Goal: Task Accomplishment & Management: Manage account settings

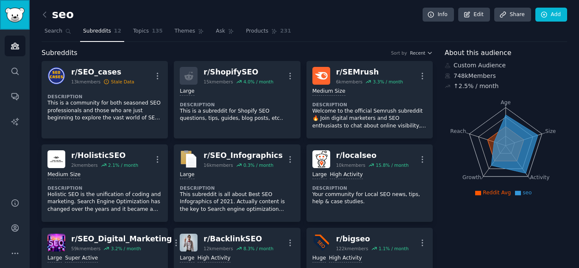
click at [8, 14] on img "Sidebar" at bounding box center [15, 15] width 20 height 15
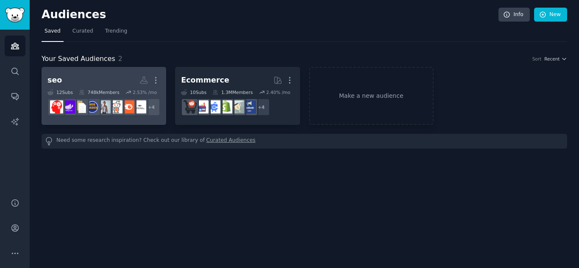
click at [108, 85] on h2 "seo More" at bounding box center [103, 80] width 113 height 15
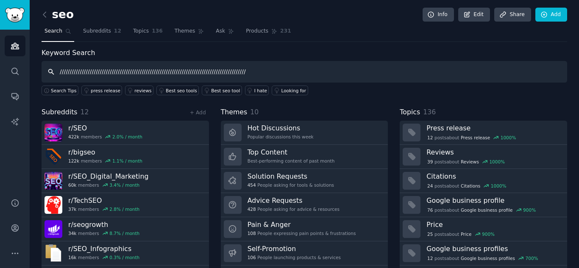
type input "///////////////////////////////////////////////////////////////////////////////…"
click at [12, 17] on img "Sidebar" at bounding box center [15, 15] width 20 height 15
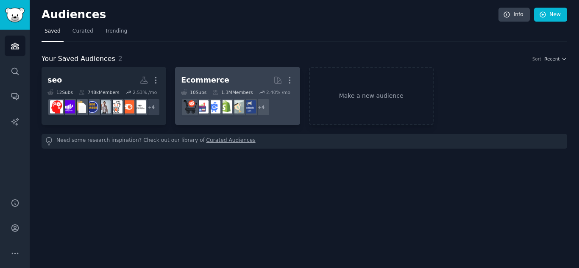
click at [244, 90] on div "1.3M Members" at bounding box center [232, 92] width 40 height 6
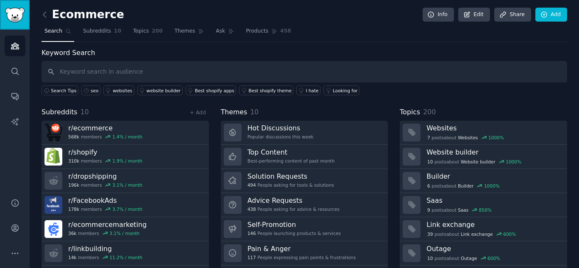
click at [14, 6] on link "Sidebar" at bounding box center [15, 15] width 30 height 30
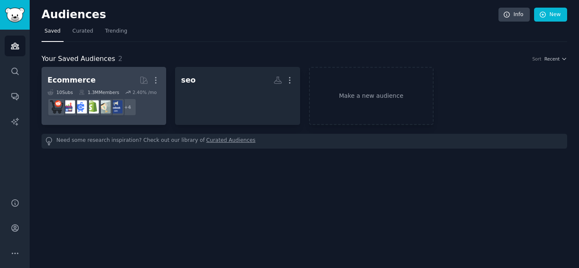
click at [127, 91] on icon at bounding box center [128, 92] width 5 height 3
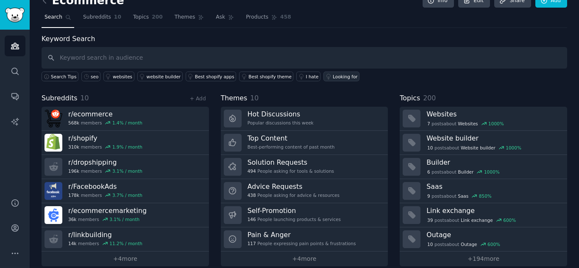
scroll to position [24, 0]
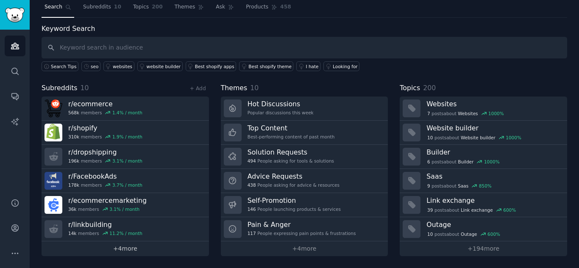
click at [123, 246] on link "+ 4 more" at bounding box center [125, 249] width 167 height 15
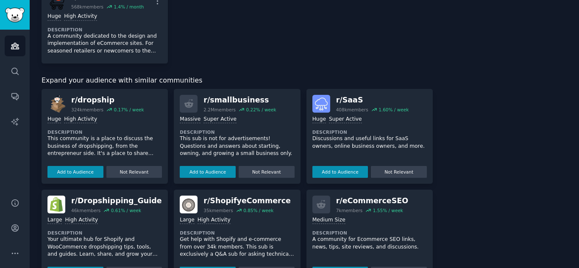
scroll to position [339, 0]
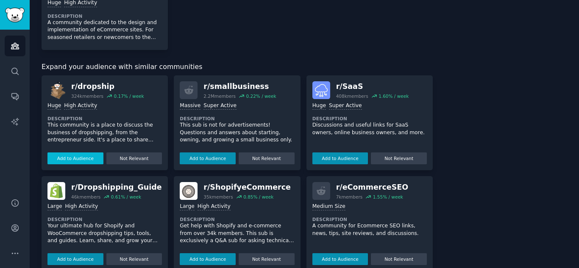
click at [85, 161] on button "Add to Audience" at bounding box center [75, 159] width 56 height 12
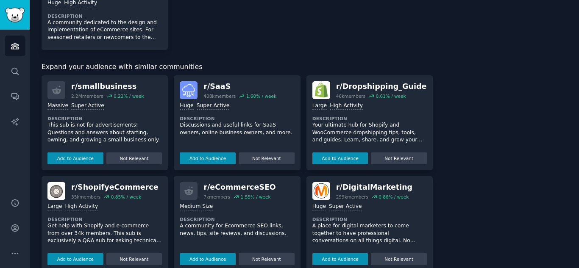
scroll to position [382, 0]
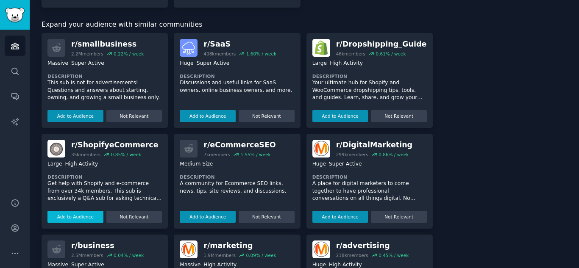
click at [73, 218] on button "Add to Audience" at bounding box center [75, 217] width 56 height 12
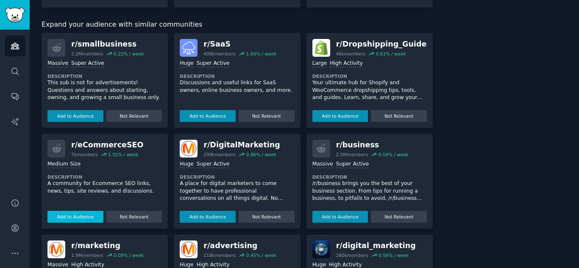
click at [66, 218] on button "Add to Audience" at bounding box center [75, 217] width 56 height 12
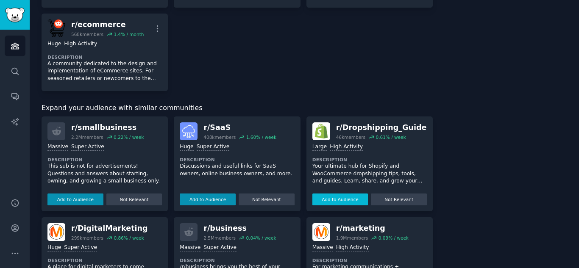
click at [343, 199] on button "Add to Audience" at bounding box center [341, 200] width 56 height 12
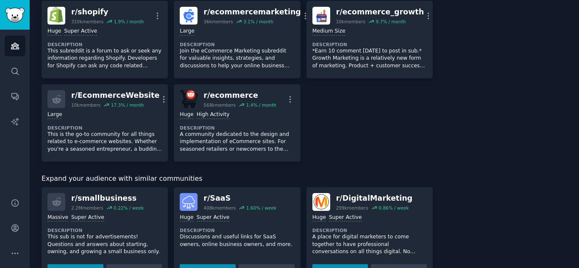
scroll to position [297, 0]
